Goal: Information Seeking & Learning: Learn about a topic

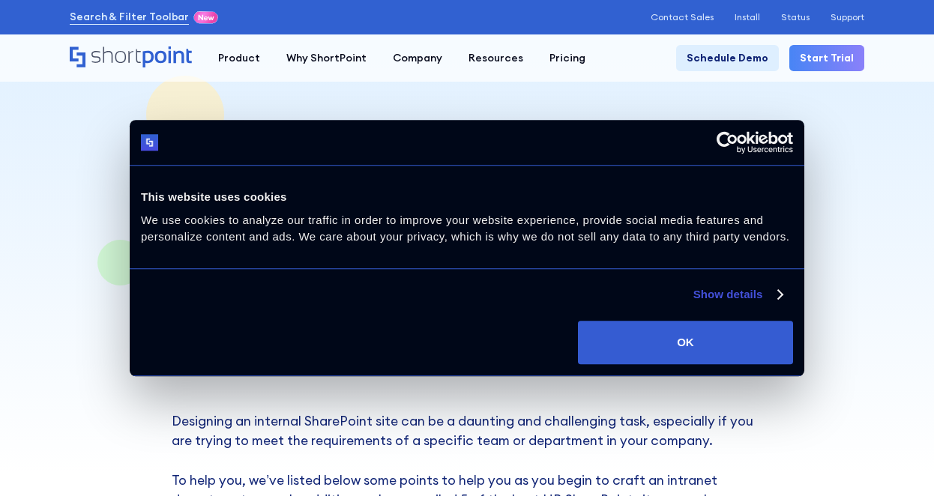
scroll to position [126, 0]
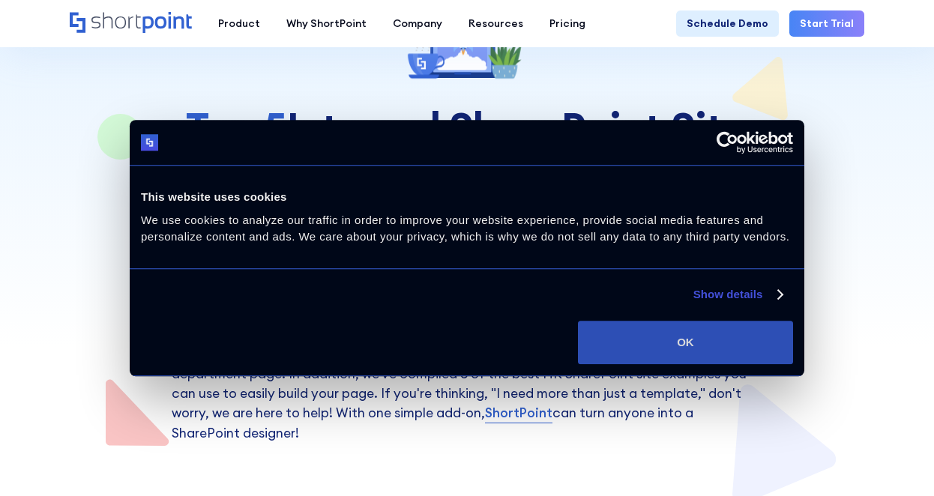
click at [691, 362] on button "OK" at bounding box center [685, 342] width 215 height 43
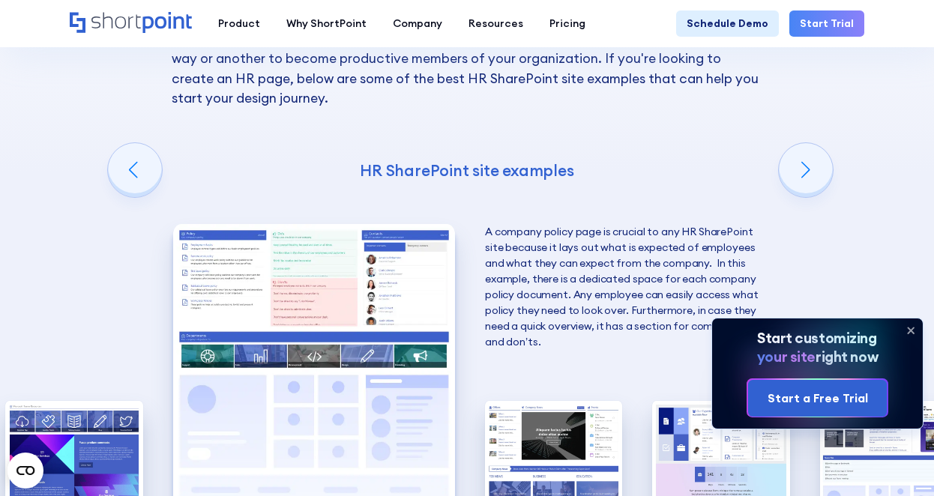
scroll to position [2442, 0]
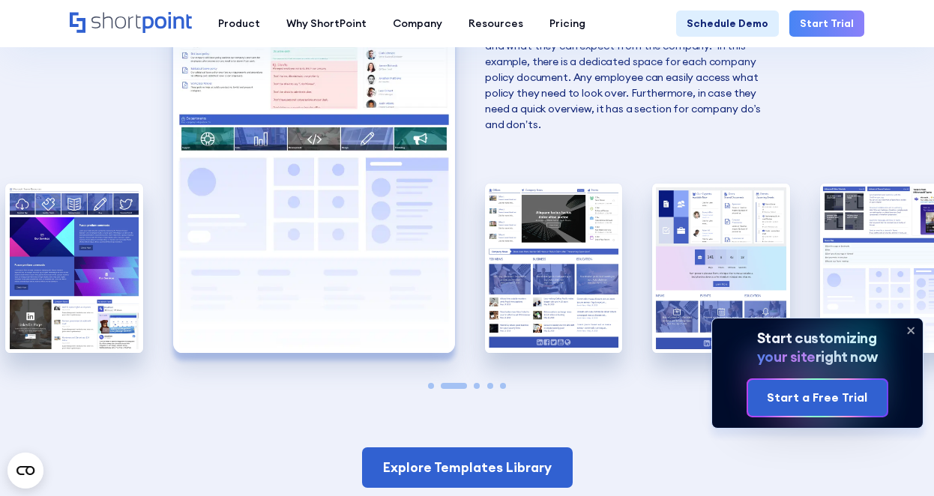
click at [549, 219] on img "3 / 5" at bounding box center [553, 268] width 137 height 169
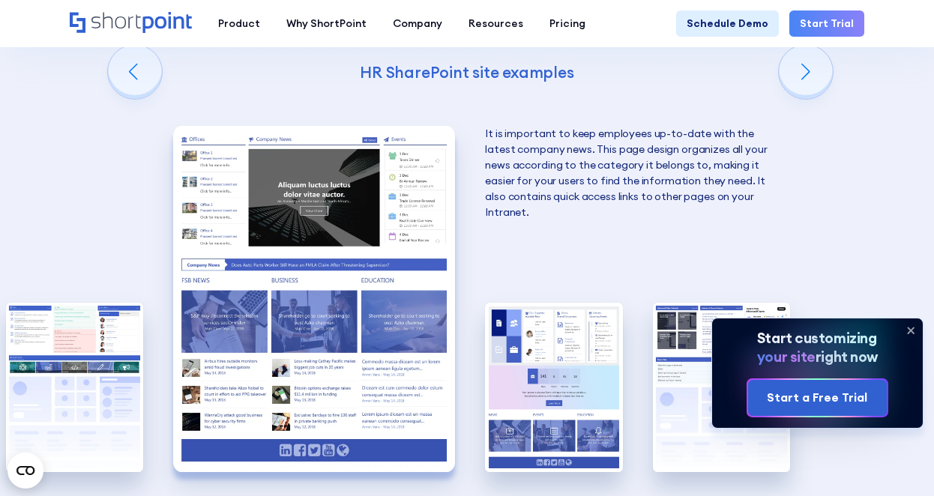
scroll to position [2322, 0]
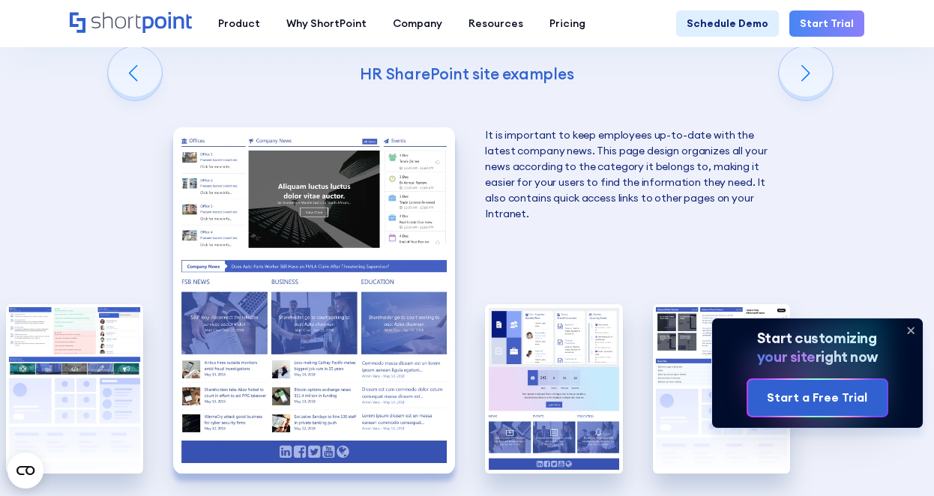
click at [909, 329] on icon at bounding box center [911, 330] width 6 height 6
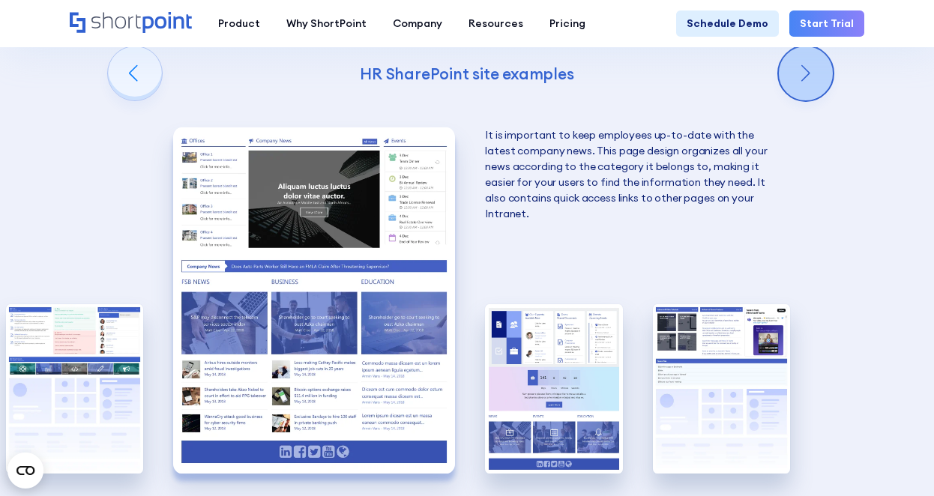
click at [800, 100] on div "Next slide" at bounding box center [806, 73] width 54 height 54
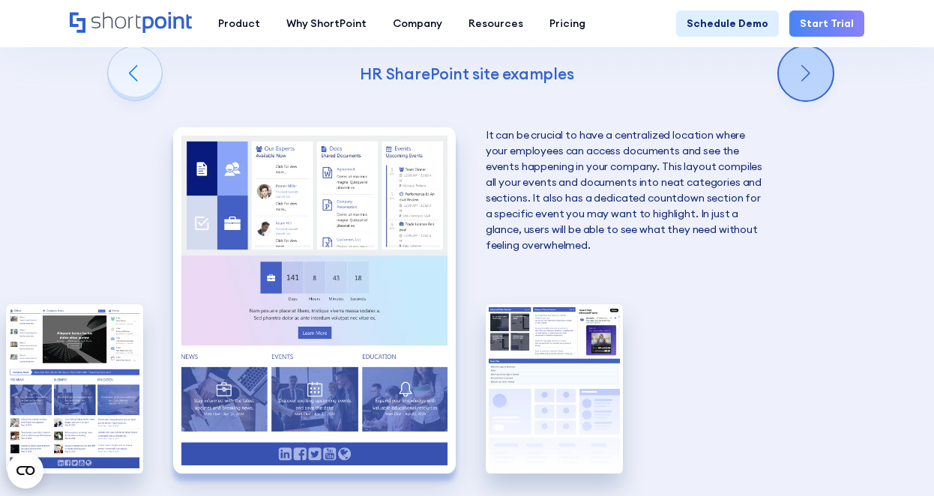
click at [800, 100] on div "Next slide" at bounding box center [806, 73] width 54 height 54
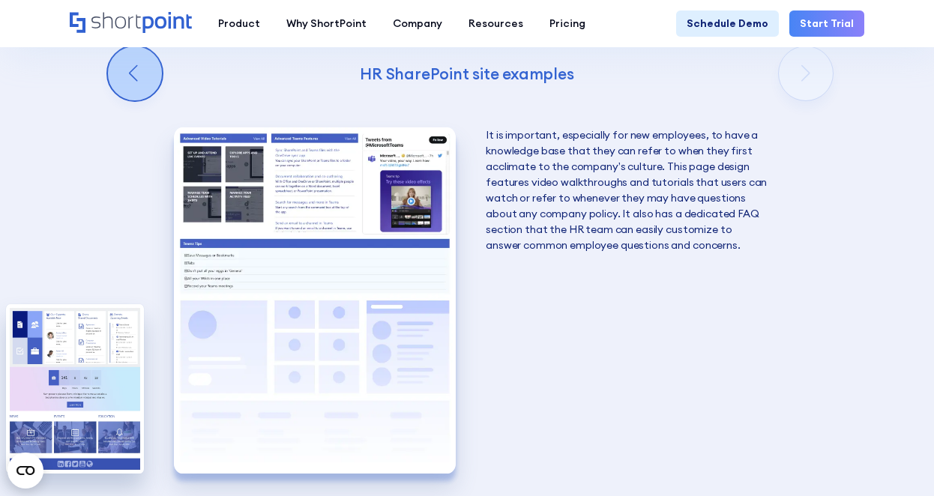
click at [114, 100] on div "Previous slide" at bounding box center [135, 73] width 54 height 54
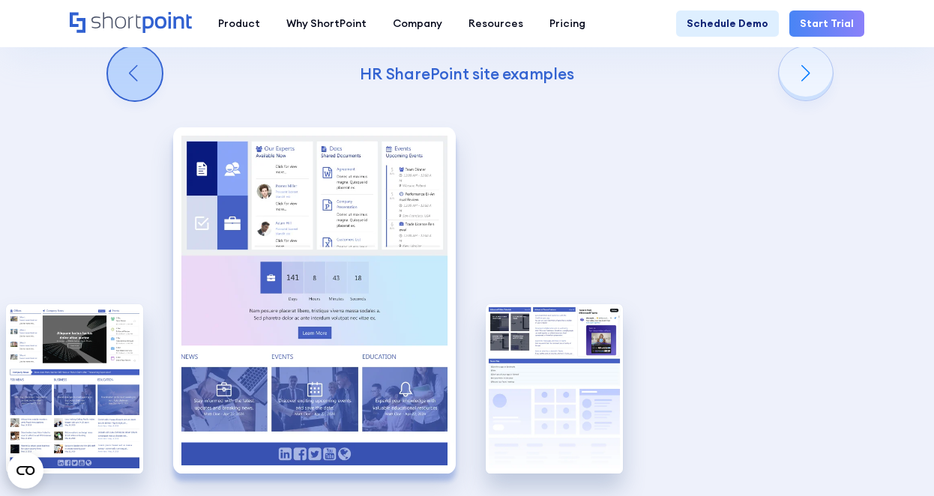
click at [114, 100] on div "Previous slide" at bounding box center [135, 73] width 54 height 54
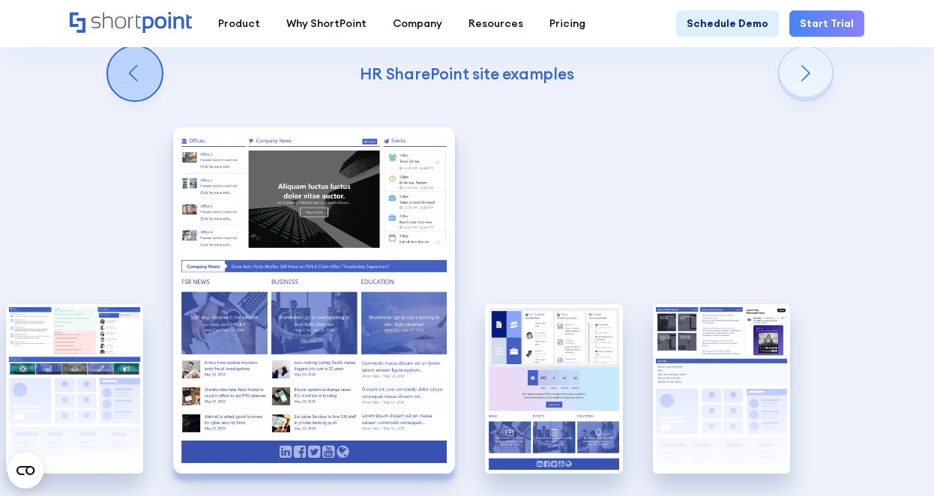
click at [114, 100] on div "Previous slide" at bounding box center [135, 73] width 54 height 54
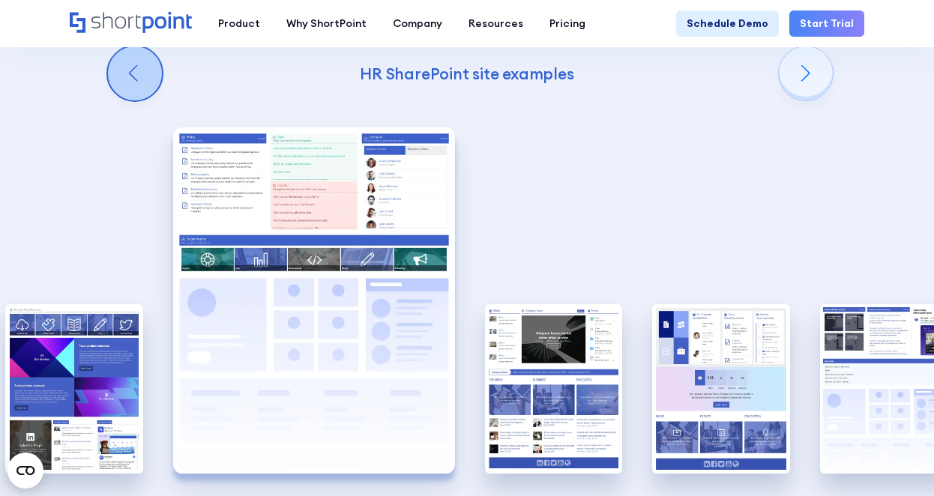
click at [114, 100] on div "Previous slide" at bounding box center [135, 73] width 54 height 54
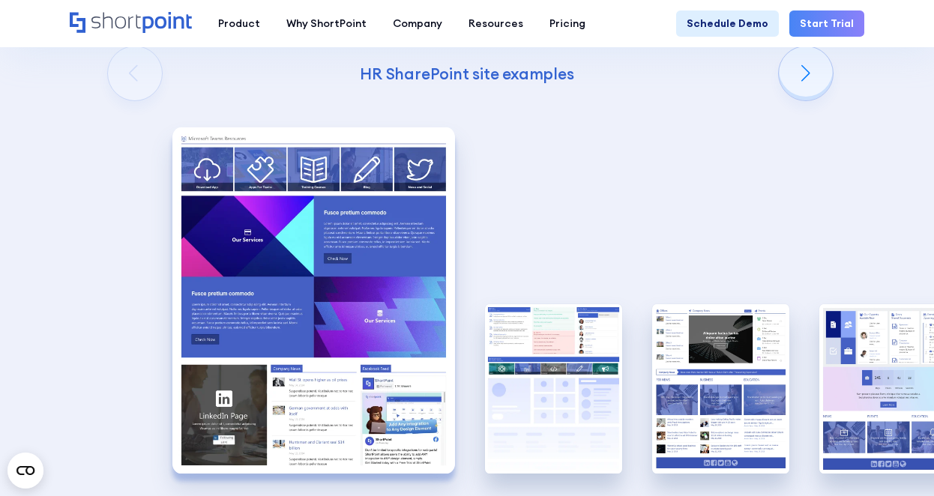
click at [114, 187] on div "Creating an HR SharePoint site Now that you know what to consider when creating…" at bounding box center [467, 158] width 934 height 975
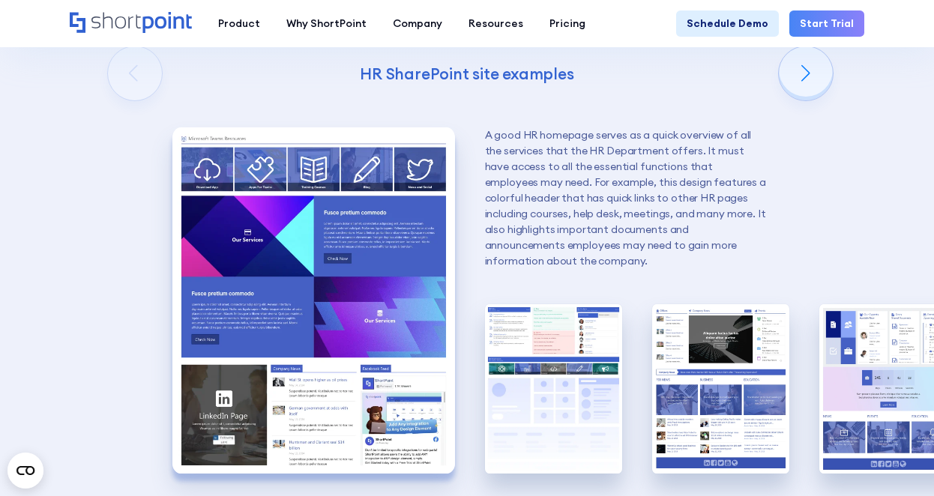
click at [114, 187] on div "Creating an HR SharePoint site Now that you know what to consider when creating…" at bounding box center [467, 158] width 934 height 975
